Goal: Task Accomplishment & Management: Use online tool/utility

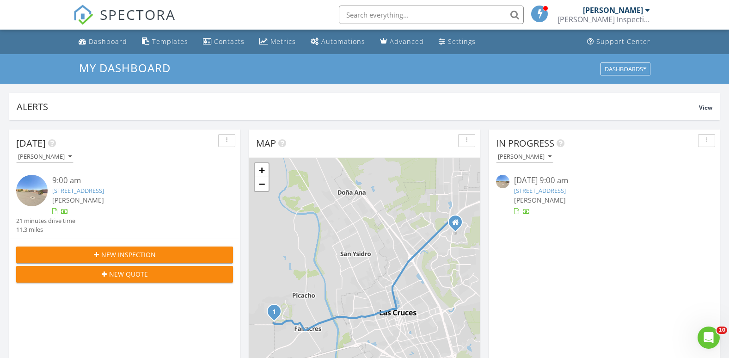
click at [541, 190] on link "[STREET_ADDRESS]" at bounding box center [540, 190] width 52 height 8
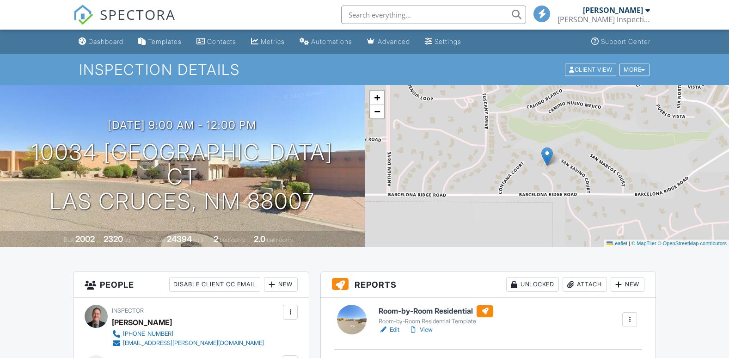
click at [464, 319] on div "Room-by-Room Residential Template" at bounding box center [435, 320] width 115 height 7
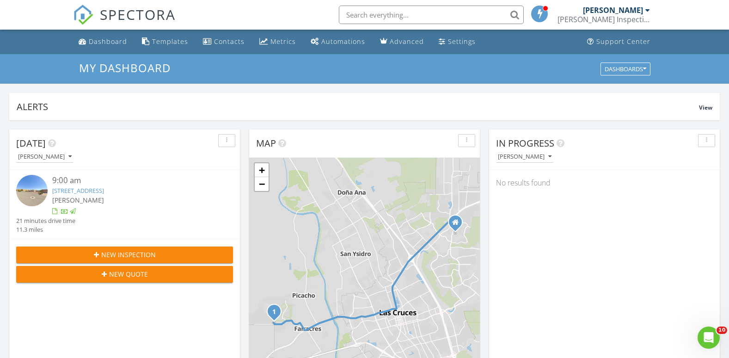
scroll to position [1, 0]
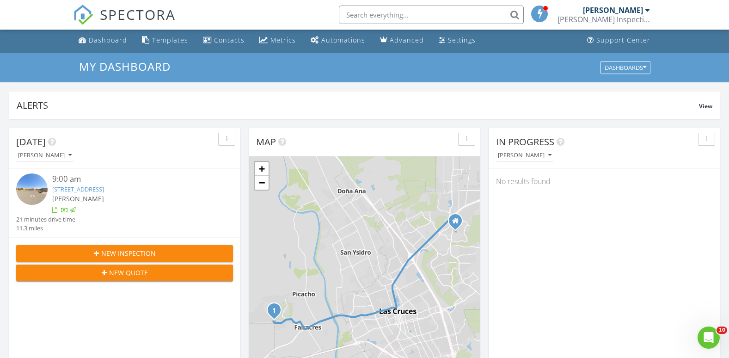
click at [61, 210] on div at bounding box center [64, 210] width 7 height 7
